Goal: Complete application form

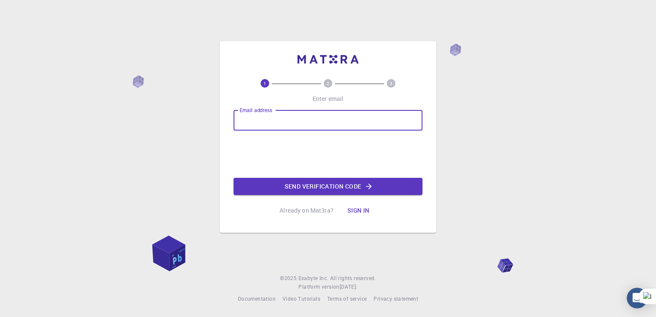
click at [326, 121] on input "Email address" at bounding box center [328, 120] width 189 height 21
type input "[EMAIL_ADDRESS][DOMAIN_NAME]"
click at [322, 189] on button "Send verification code" at bounding box center [328, 186] width 189 height 17
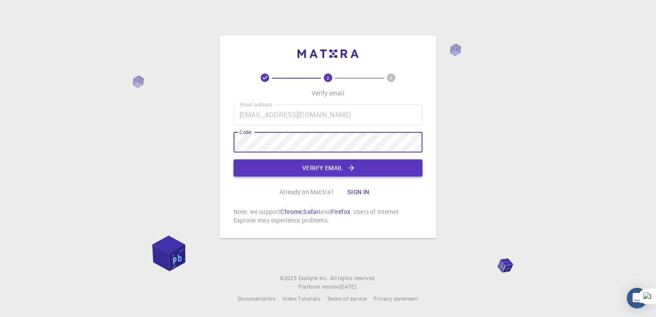
click at [320, 168] on button "Verify email" at bounding box center [328, 167] width 189 height 17
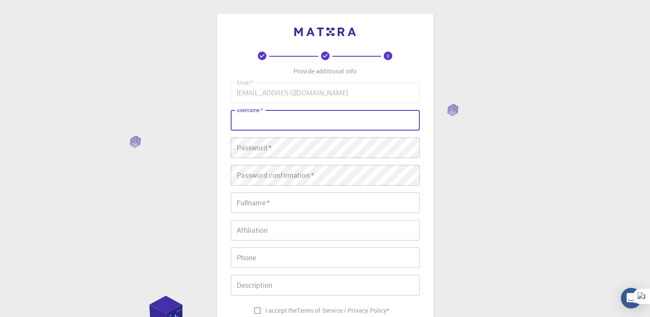
click at [321, 119] on input "username   *" at bounding box center [325, 120] width 189 height 21
type input "Ayyappadasan"
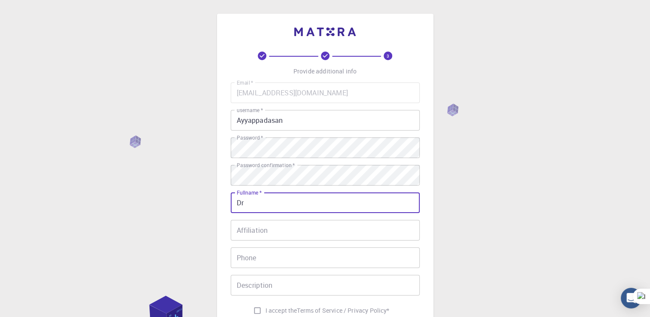
type input "Dr. Ayyappadasan Ganesan"
type input "[PHONE_NUMBER]"
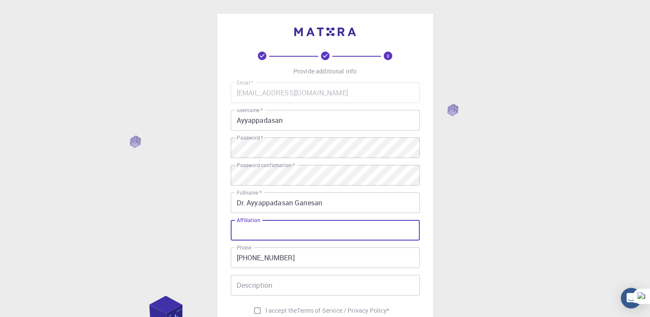
click at [263, 228] on input "Affiliation" at bounding box center [325, 230] width 189 height 21
click at [468, 272] on div "3 Provide additional info Email   * [EMAIL_ADDRESS][DOMAIN_NAME] Email   * user…" at bounding box center [325, 218] width 650 height 437
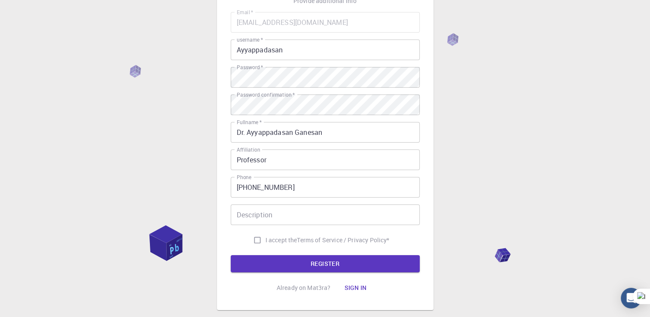
scroll to position [71, 0]
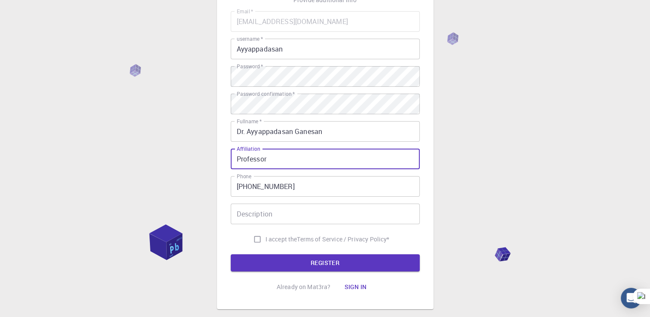
click at [296, 152] on input "Professor" at bounding box center [325, 159] width 189 height 21
type input "Professor, Biotechnology"
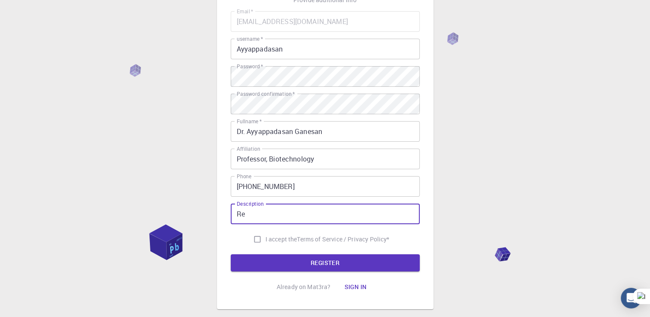
type input "R"
type input "Life science Researcher"
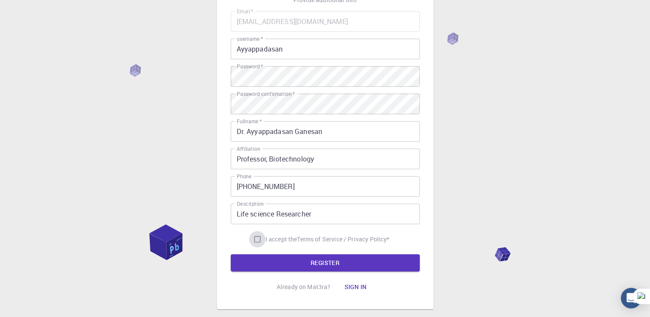
click at [252, 238] on input "I accept the Terms of Service / Privacy Policy *" at bounding box center [257, 239] width 16 height 16
checkbox input "true"
click at [329, 262] on button "REGISTER" at bounding box center [325, 262] width 189 height 17
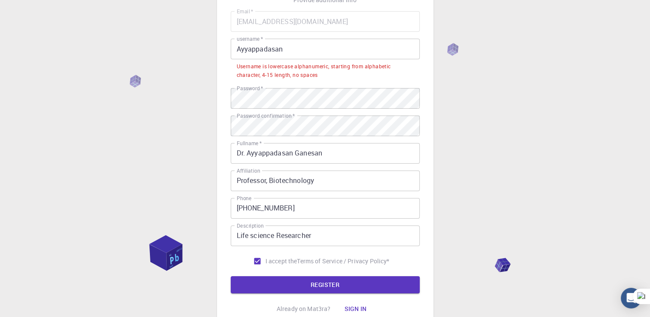
click at [296, 40] on input "Ayyappadasan" at bounding box center [325, 49] width 189 height 21
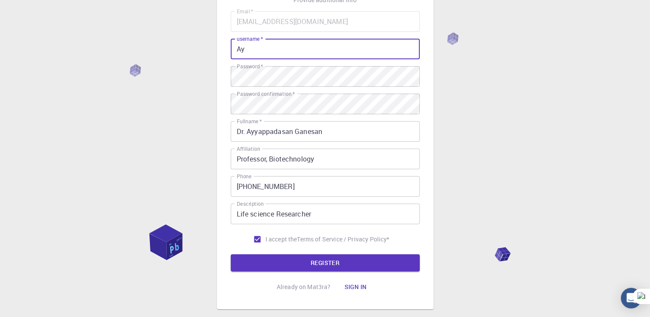
type input "A"
type input "ayyappadasan07"
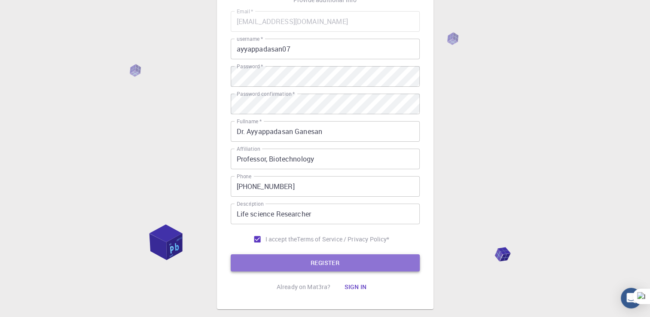
click at [344, 259] on button "REGISTER" at bounding box center [325, 262] width 189 height 17
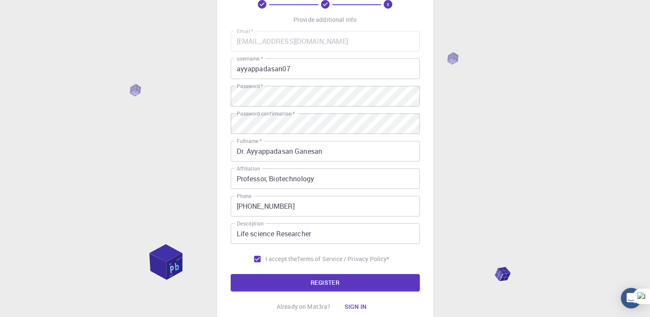
scroll to position [53, 0]
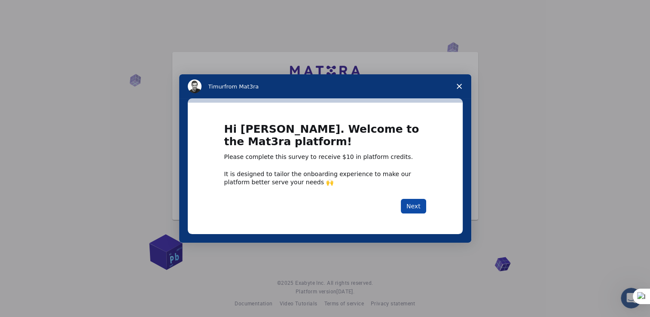
click at [411, 209] on button "Next" at bounding box center [413, 206] width 25 height 15
click at [415, 208] on button "Next" at bounding box center [413, 206] width 25 height 15
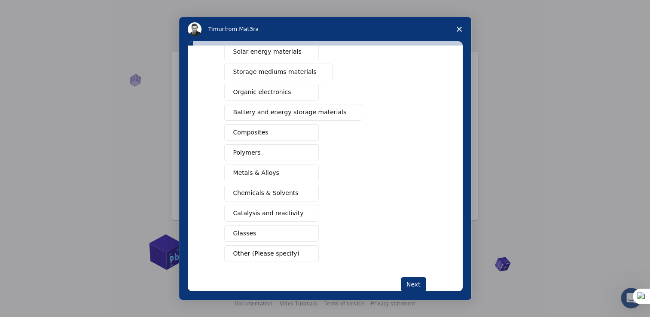
scroll to position [79, 0]
click at [265, 130] on button "Composites" at bounding box center [271, 130] width 94 height 17
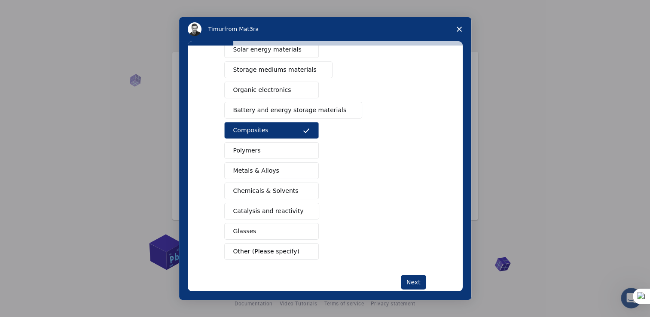
click at [276, 145] on button "Polymers" at bounding box center [271, 150] width 94 height 17
click at [289, 186] on button "Chemicals & Solvents" at bounding box center [271, 191] width 94 height 17
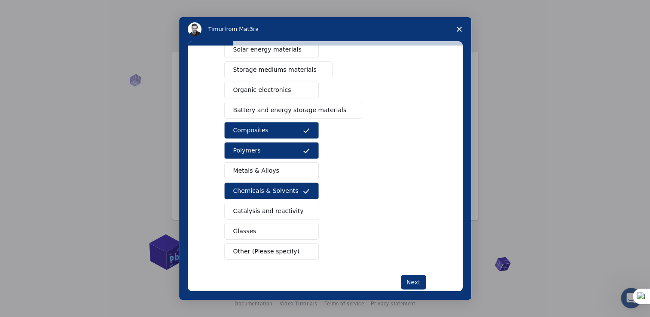
click at [296, 209] on button "Catalysis and reactivity" at bounding box center [271, 211] width 95 height 17
click at [282, 170] on button "Metals & Alloys" at bounding box center [271, 170] width 94 height 17
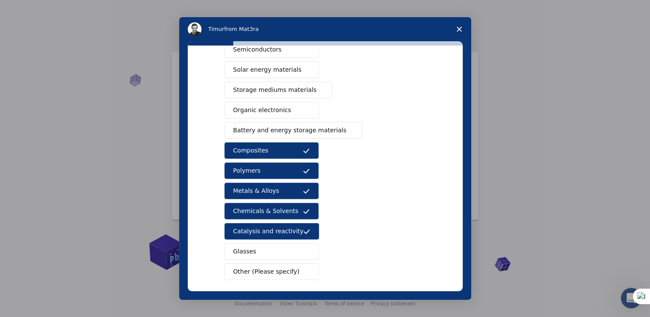
scroll to position [60, 0]
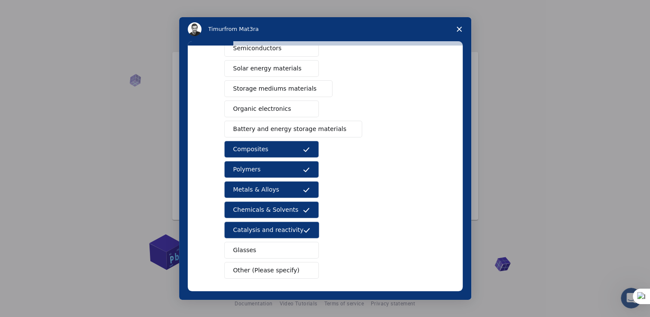
click at [260, 109] on span "Organic electronics" at bounding box center [262, 108] width 58 height 9
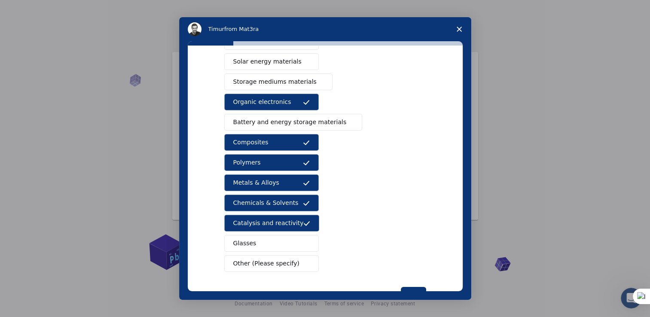
scroll to position [95, 0]
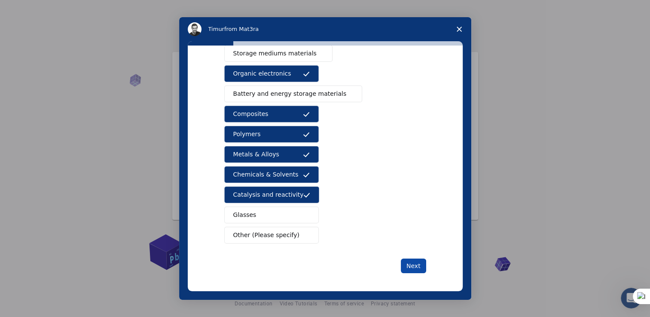
click at [414, 262] on button "Next" at bounding box center [413, 266] width 25 height 15
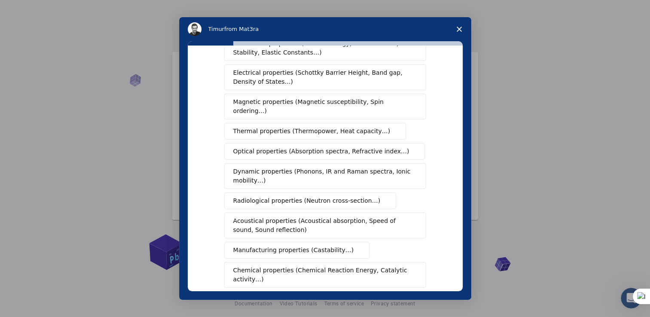
scroll to position [58, 0]
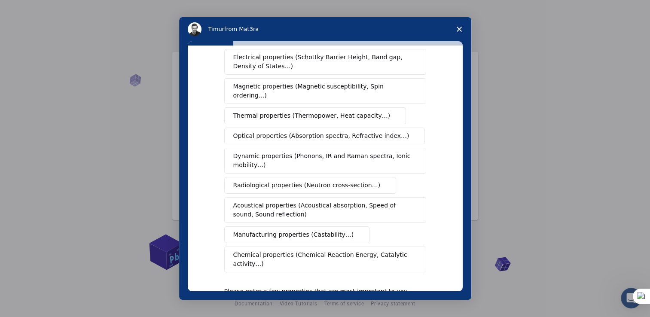
click at [322, 250] on span "Chemical properties (Chemical Reaction Energy, Catalytic activity…)" at bounding box center [322, 259] width 178 height 18
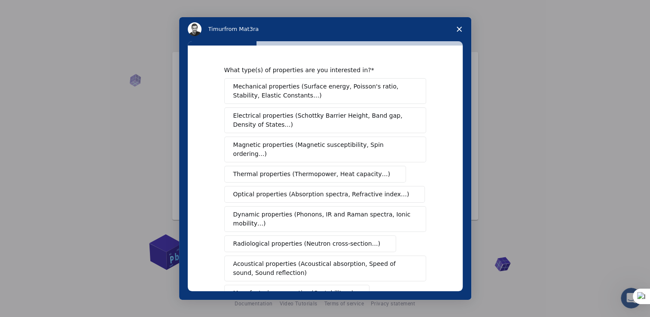
scroll to position [12, 0]
click at [354, 145] on span "Magnetic properties (Magnetic susceptibility, Spin ordering…)" at bounding box center [321, 149] width 177 height 18
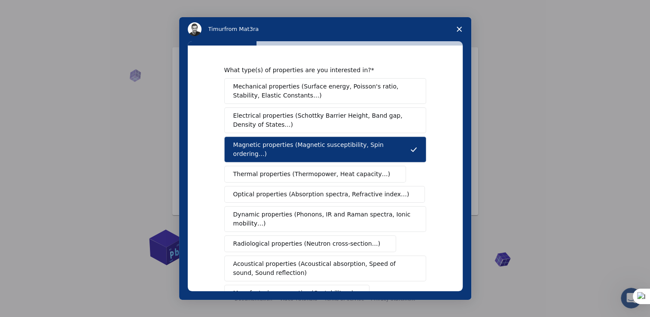
click at [352, 190] on span "Optical properties (Absorption spectra, Refractive index…)" at bounding box center [321, 194] width 176 height 9
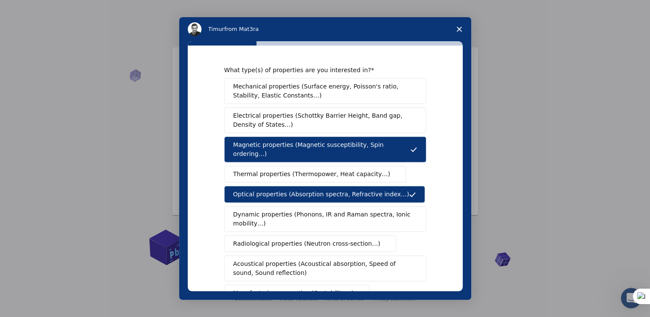
click at [320, 259] on span "Acoustical properties (Acoustical absorption, Speed of sound, Sound reflection)" at bounding box center [322, 268] width 179 height 18
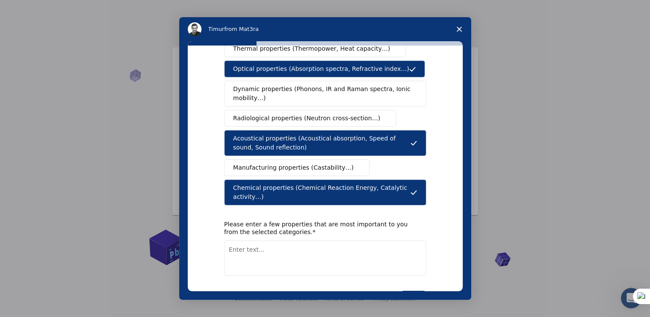
scroll to position [125, 0]
click at [345, 245] on textarea "Enter text..." at bounding box center [325, 258] width 202 height 35
type textarea "Biological property"
click at [414, 291] on button "Next" at bounding box center [413, 298] width 25 height 15
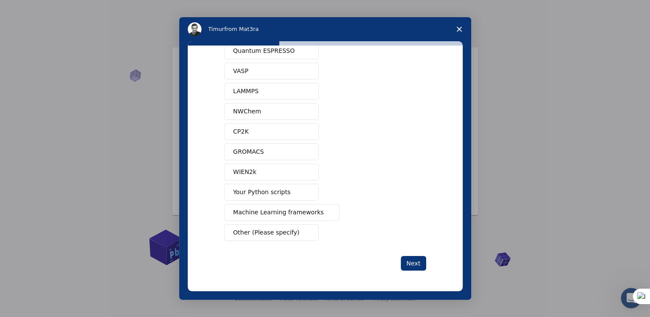
scroll to position [0, 0]
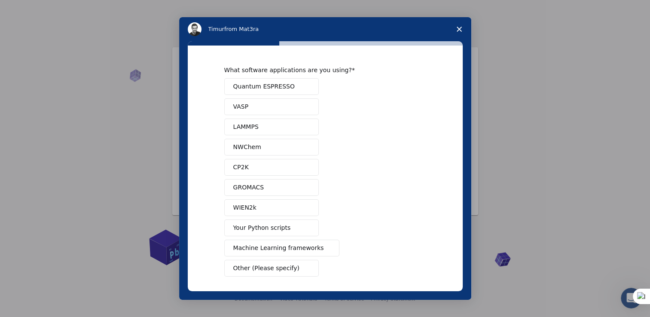
click at [266, 189] on button "GROMACS" at bounding box center [271, 187] width 94 height 17
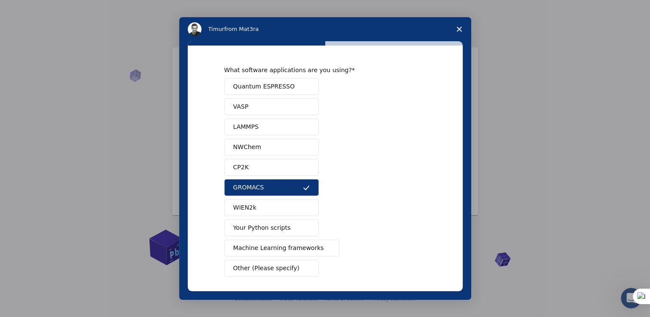
scroll to position [34, 0]
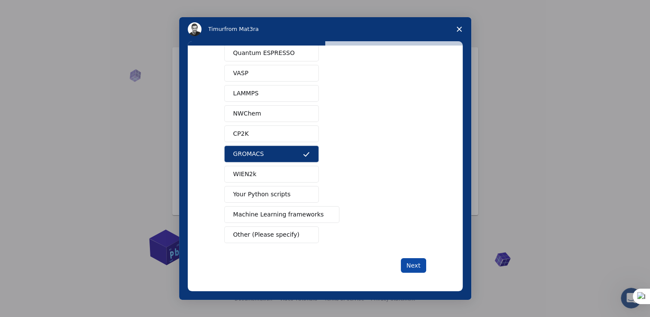
click at [411, 262] on button "Next" at bounding box center [413, 265] width 25 height 15
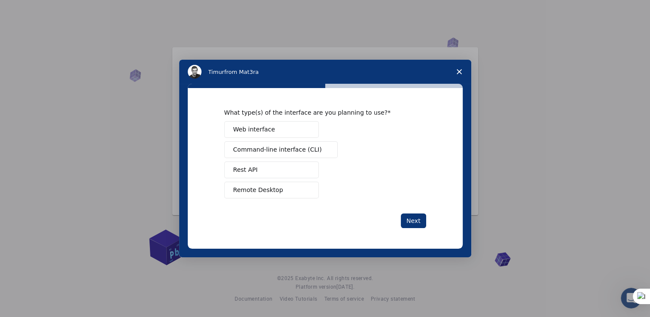
click at [267, 128] on span "Web interface" at bounding box center [254, 129] width 42 height 9
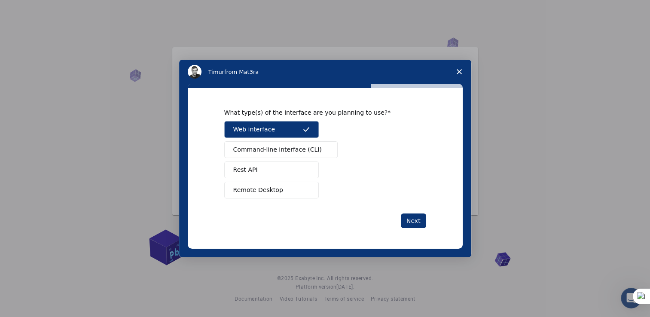
click at [272, 189] on span "Remote Desktop" at bounding box center [258, 190] width 50 height 9
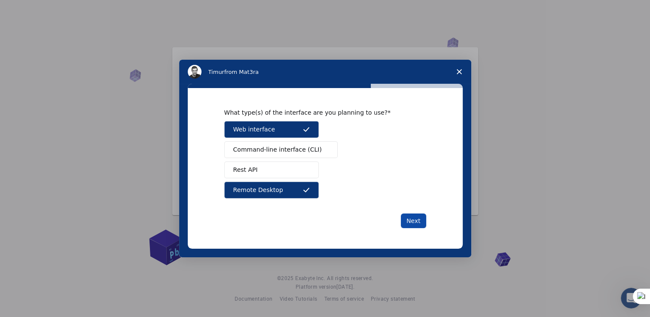
click at [411, 216] on button "Next" at bounding box center [413, 220] width 25 height 15
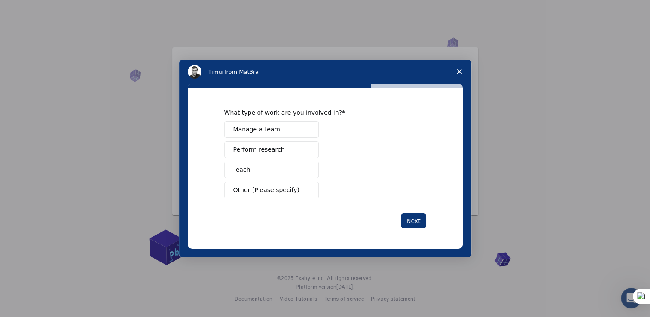
click at [263, 176] on button "Teach" at bounding box center [271, 170] width 94 height 17
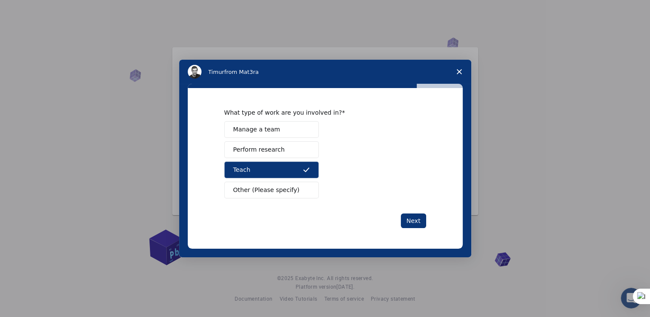
click at [273, 146] on span "Perform research" at bounding box center [259, 149] width 52 height 9
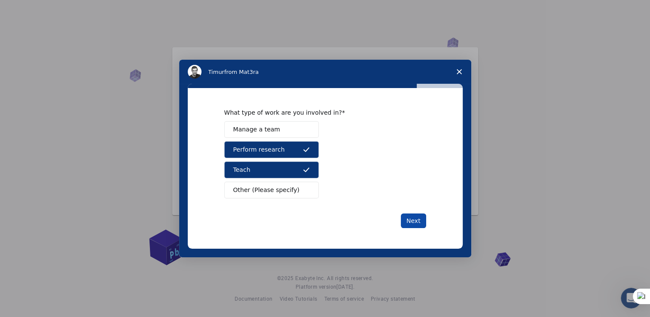
click at [410, 218] on button "Next" at bounding box center [413, 220] width 25 height 15
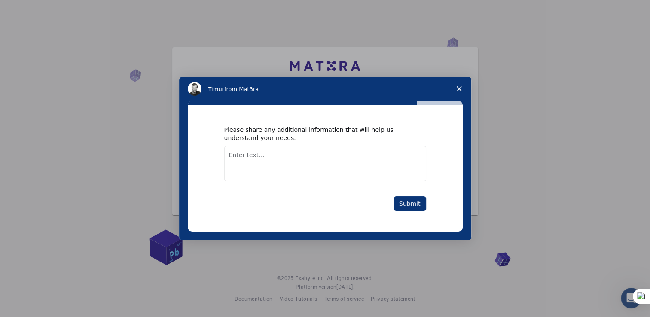
click at [308, 161] on textarea "Enter text..." at bounding box center [325, 163] width 202 height 35
type textarea "Need to assess the biomaterials"
click at [415, 204] on button "Submit" at bounding box center [409, 203] width 33 height 15
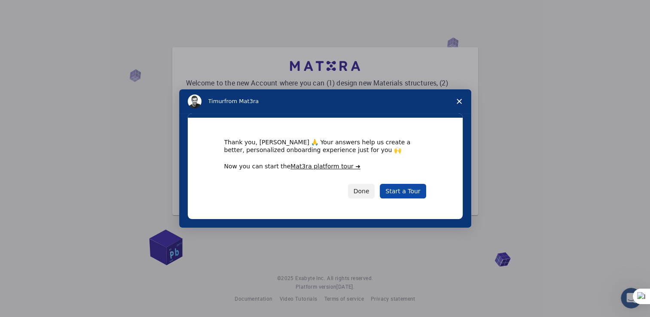
click at [406, 194] on link "Start a Tour" at bounding box center [403, 191] width 46 height 15
